Goal: Information Seeking & Learning: Learn about a topic

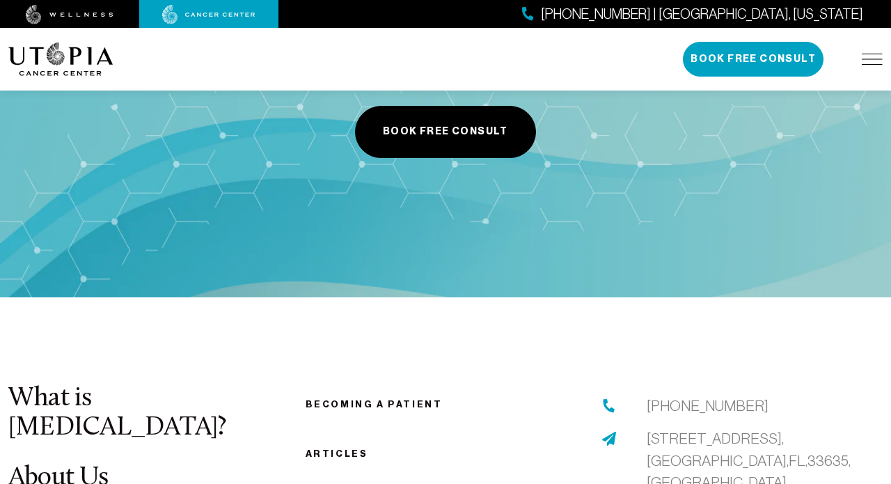
scroll to position [5179, 0]
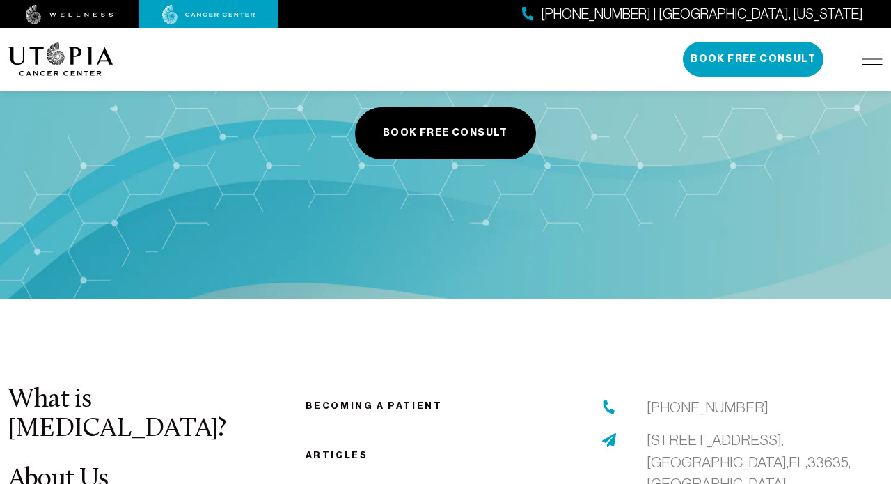
click at [321, 450] on link "Articles" at bounding box center [336, 455] width 63 height 10
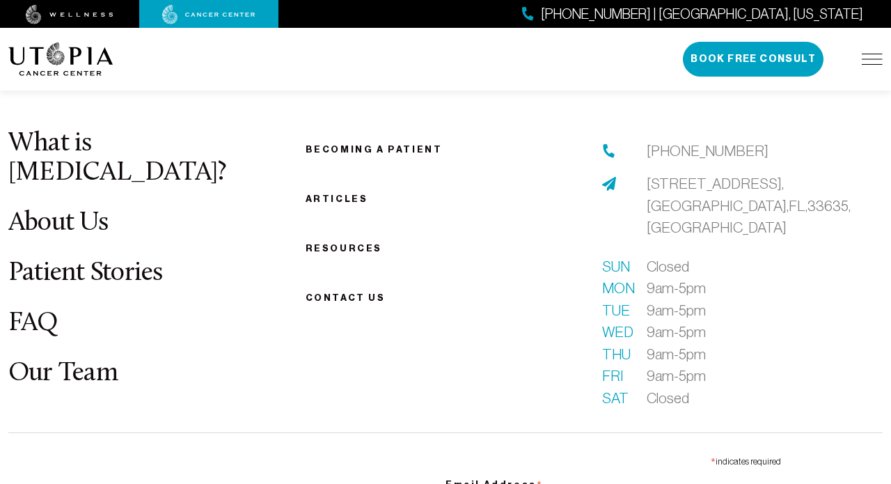
scroll to position [1752, 0]
click at [324, 288] on li "Contact us" at bounding box center [445, 297] width 280 height 18
click at [32, 310] on link "FAQ" at bounding box center [33, 323] width 50 height 27
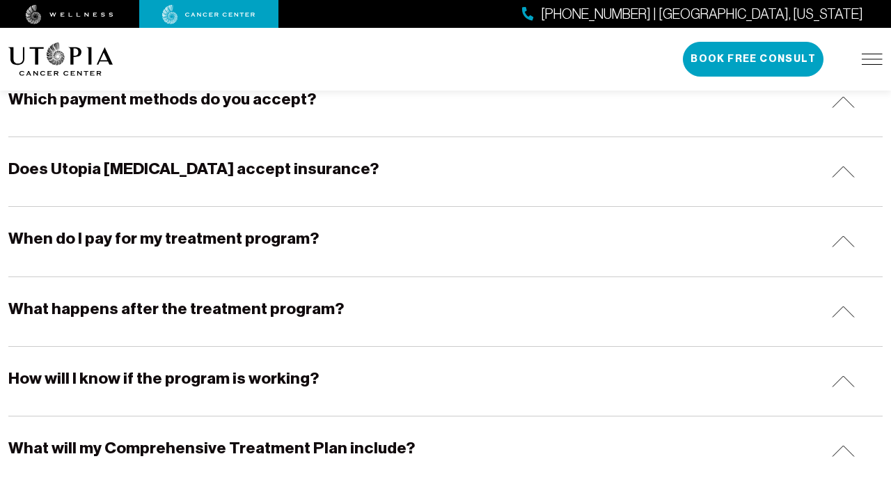
scroll to position [859, 0]
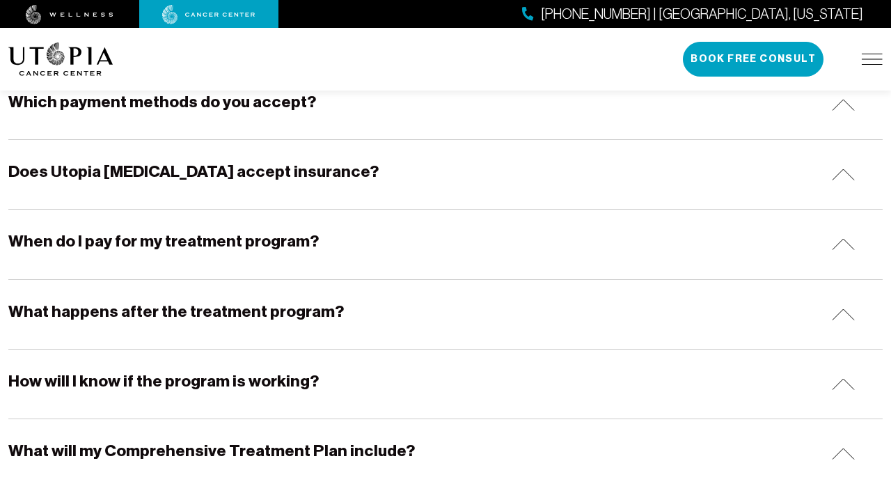
click at [74, 169] on h5 "Does Utopia [MEDICAL_DATA] accept insurance?" at bounding box center [193, 172] width 370 height 22
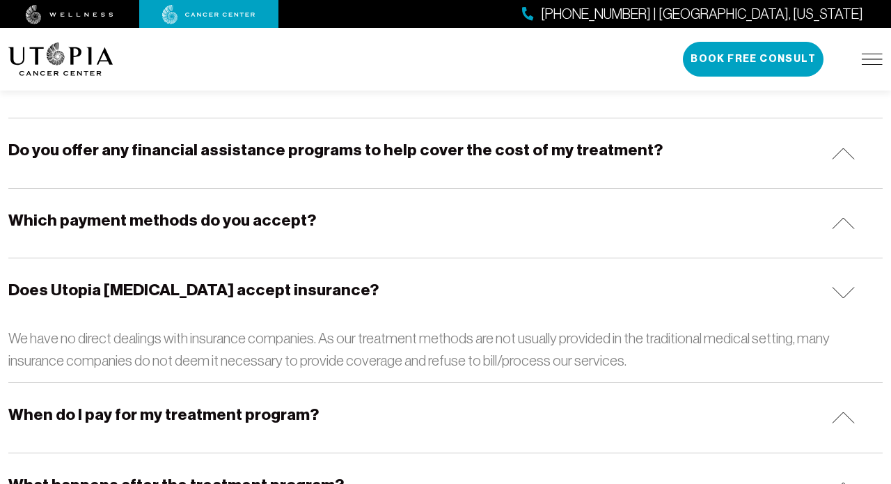
scroll to position [745, 0]
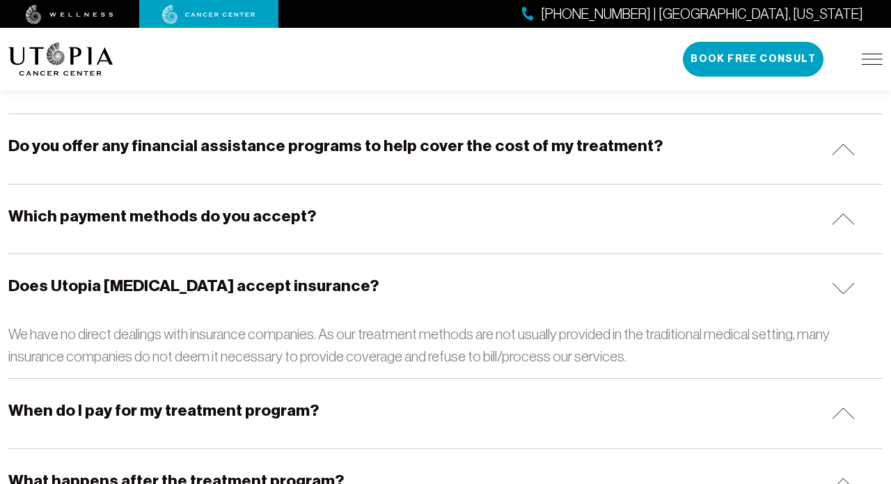
click at [202, 216] on h5 "Which payment methods do you accept?" at bounding box center [162, 216] width 308 height 22
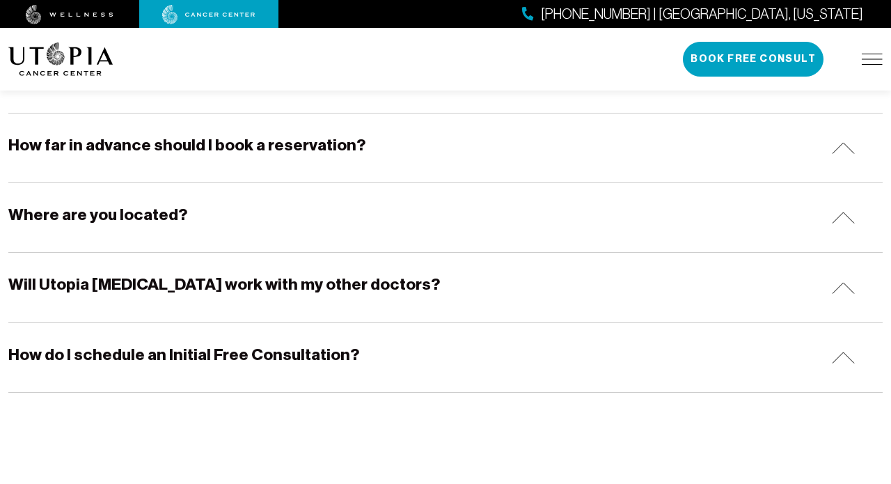
scroll to position [1486, 0]
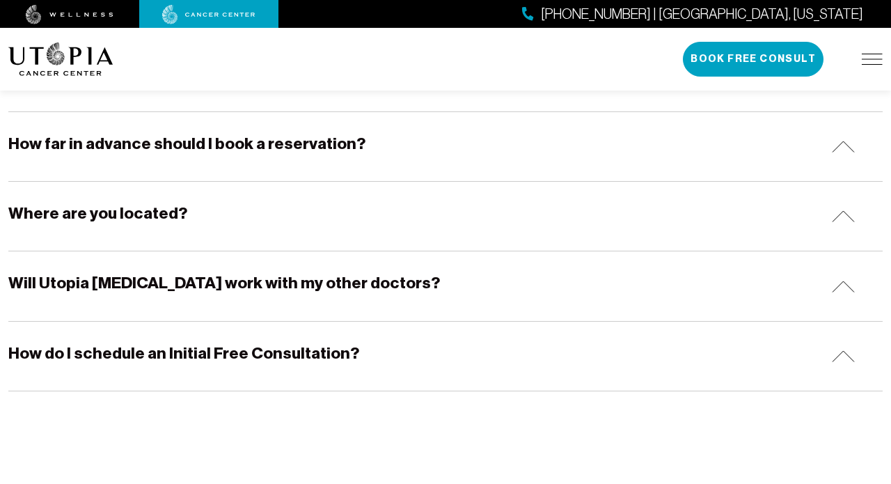
click at [145, 212] on h5 "Where are you located?" at bounding box center [97, 213] width 179 height 22
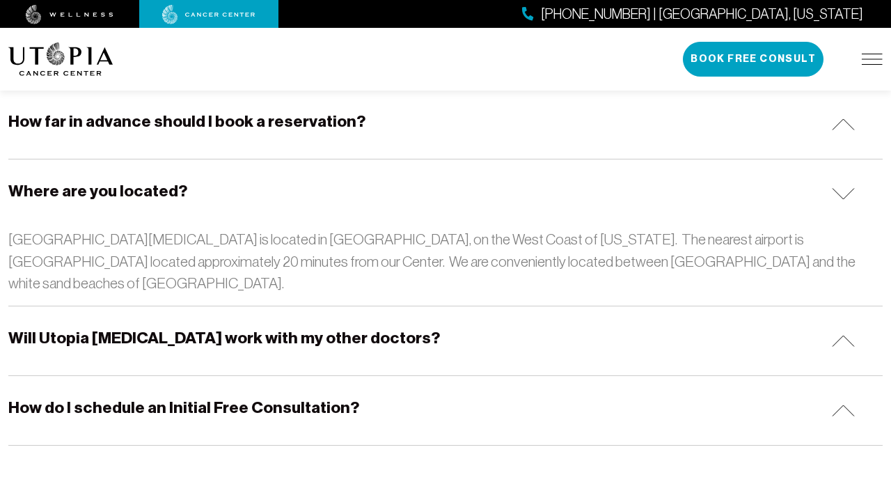
scroll to position [1498, 0]
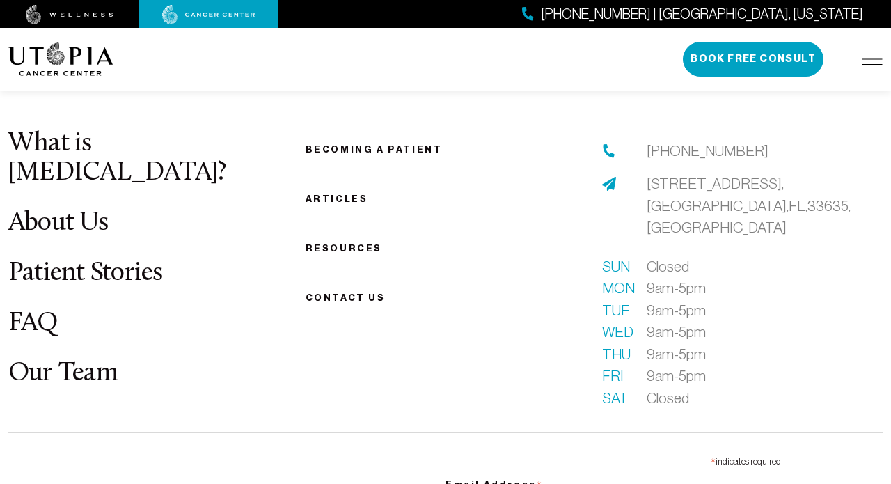
scroll to position [2058, 0]
